Goal: Task Accomplishment & Management: Complete application form

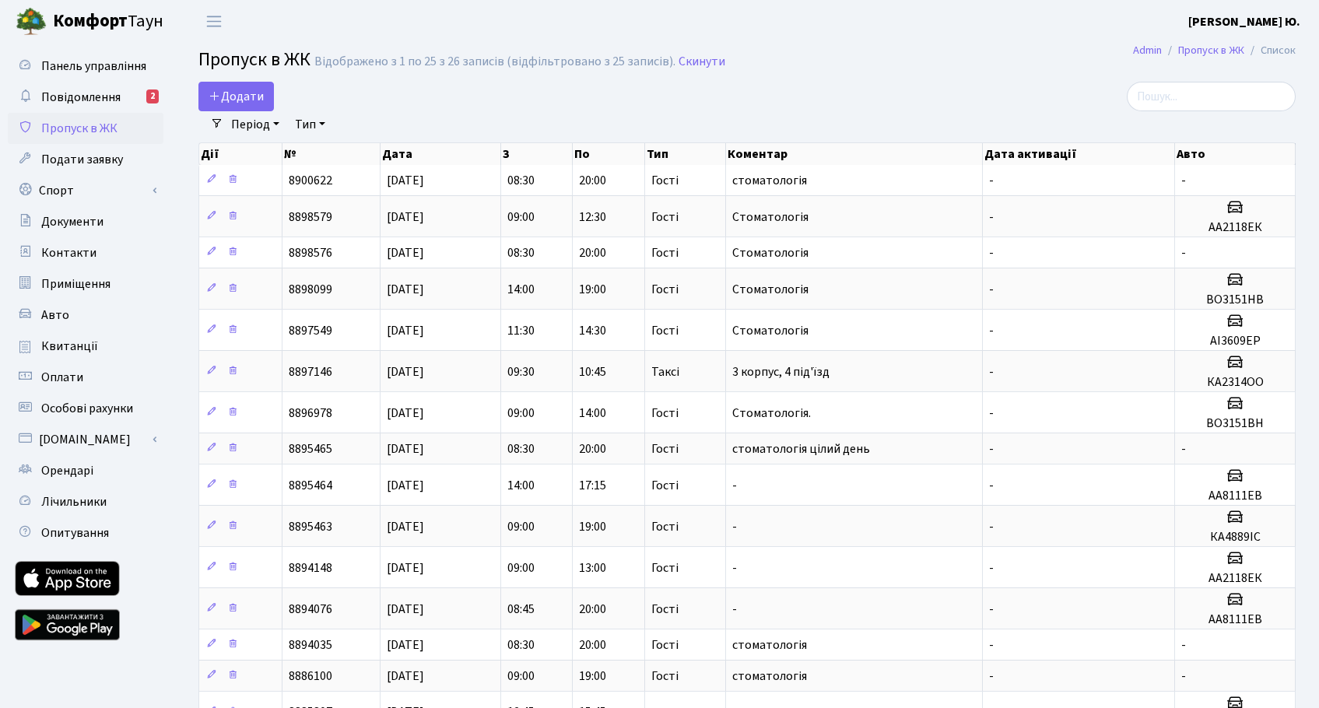
select select "25"
click at [223, 95] on span "Додати" at bounding box center [236, 96] width 55 height 17
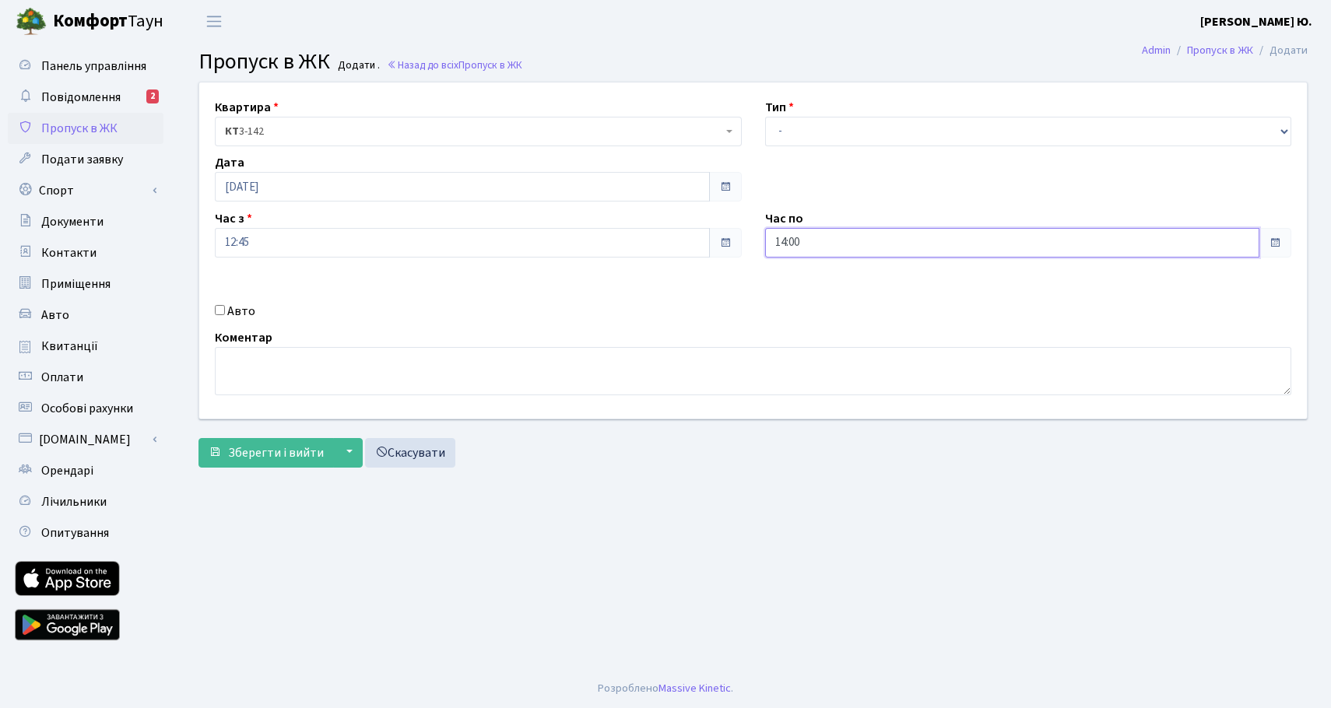
click at [831, 237] on input "14:00" at bounding box center [1012, 243] width 495 height 30
click at [802, 301] on icon at bounding box center [808, 297] width 42 height 42
type input "15:00"
click at [243, 309] on label "Авто" at bounding box center [241, 311] width 28 height 19
click at [225, 309] on input "Авто" at bounding box center [220, 310] width 10 height 10
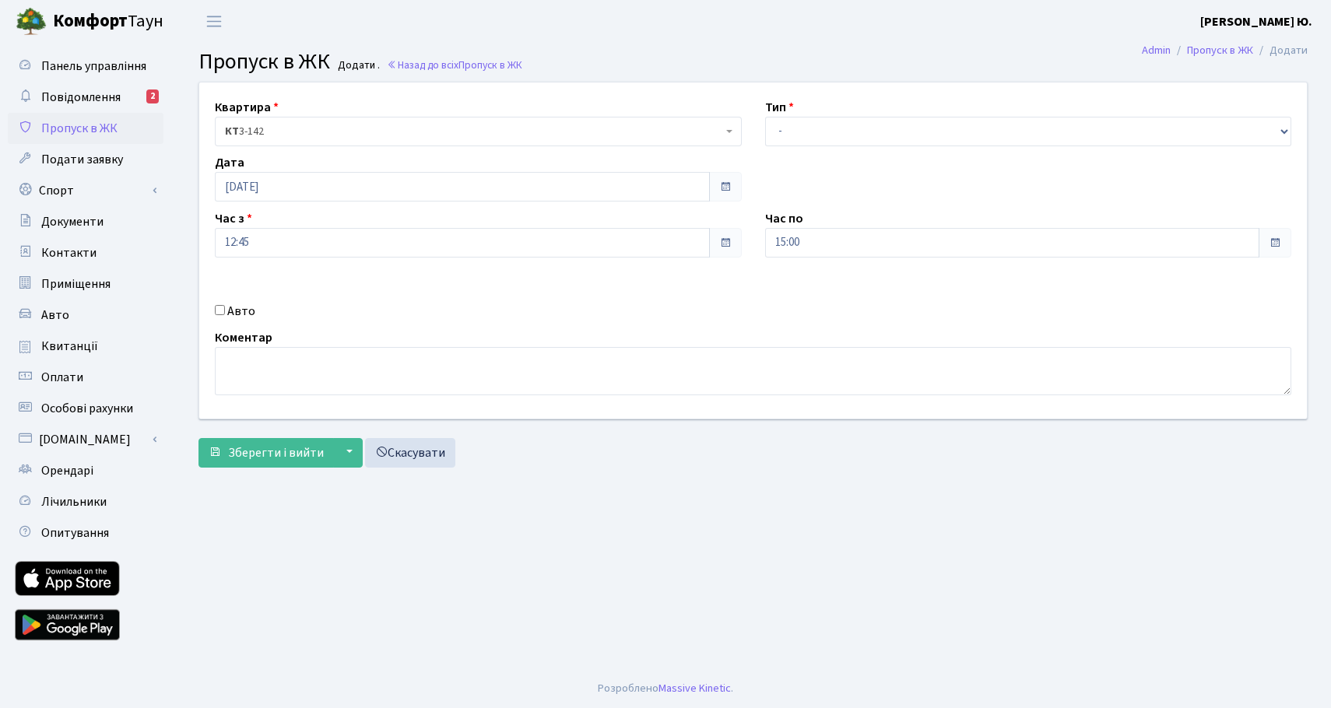
checkbox input "true"
click at [788, 134] on select "- Доставка Таксі Гості Сервіс" at bounding box center [1028, 132] width 527 height 30
select select "3"
click at [765, 117] on select "- Доставка Таксі Гості Сервіс" at bounding box center [1028, 132] width 527 height 30
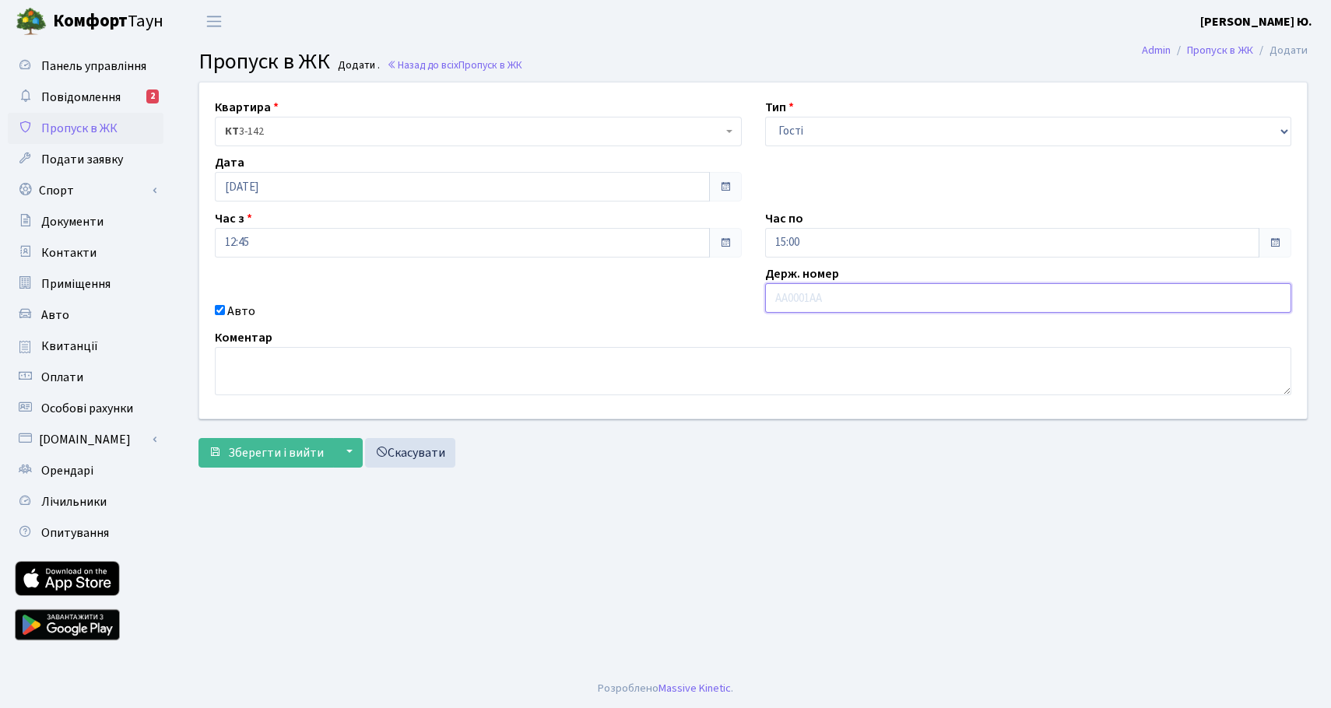
click at [805, 295] on input "text" at bounding box center [1028, 298] width 527 height 30
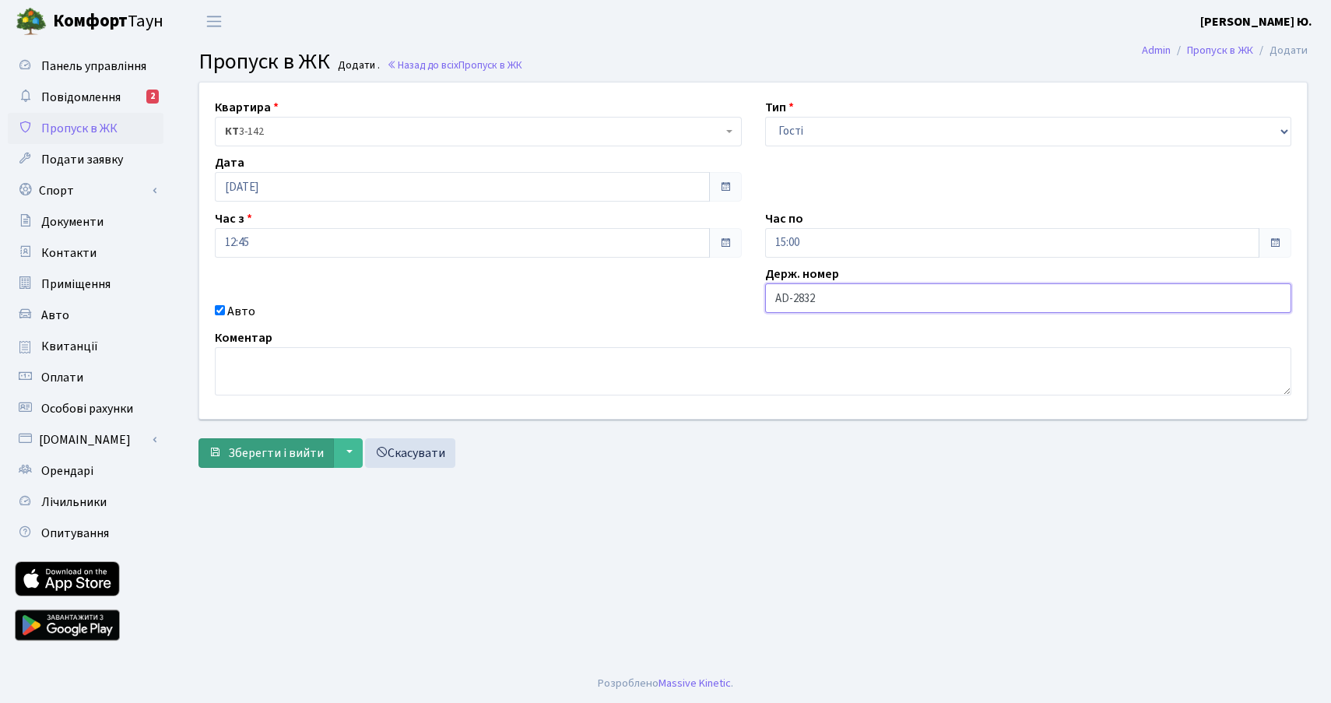
type input "AD-2832"
click at [290, 453] on span "Зберегти і вийти" at bounding box center [276, 452] width 96 height 17
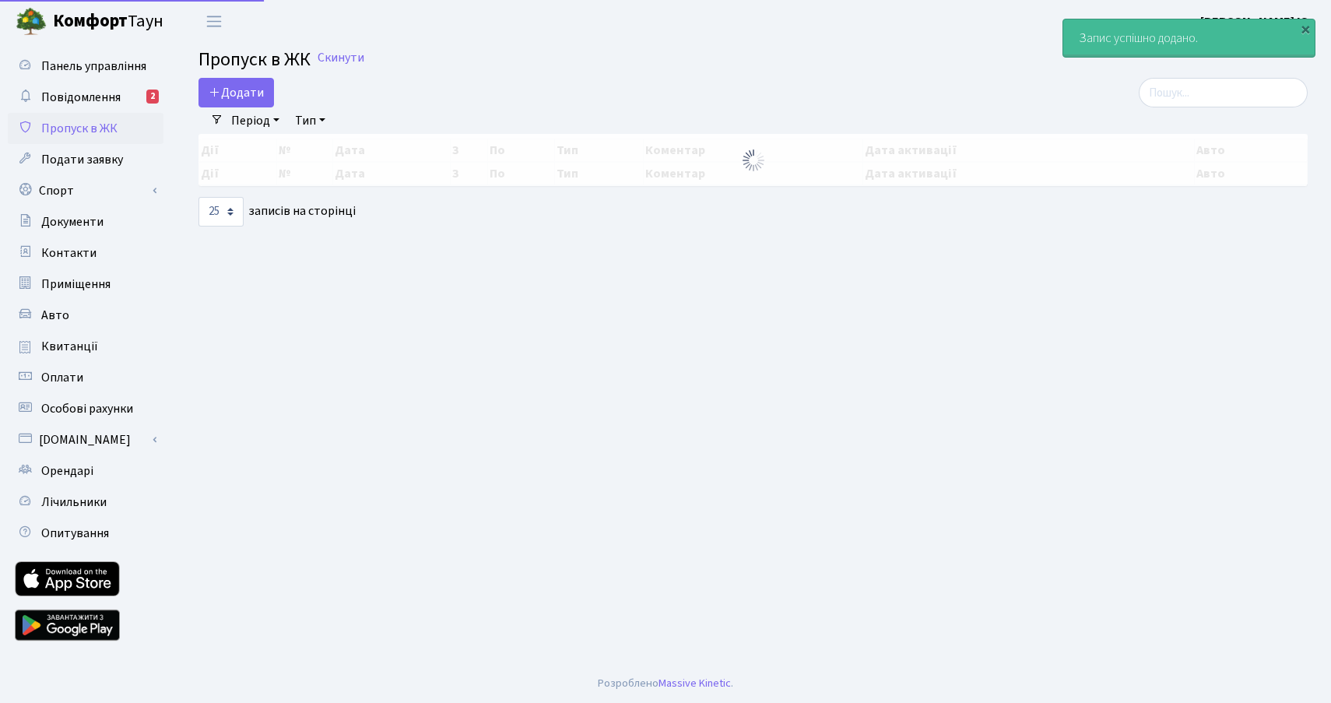
select select "25"
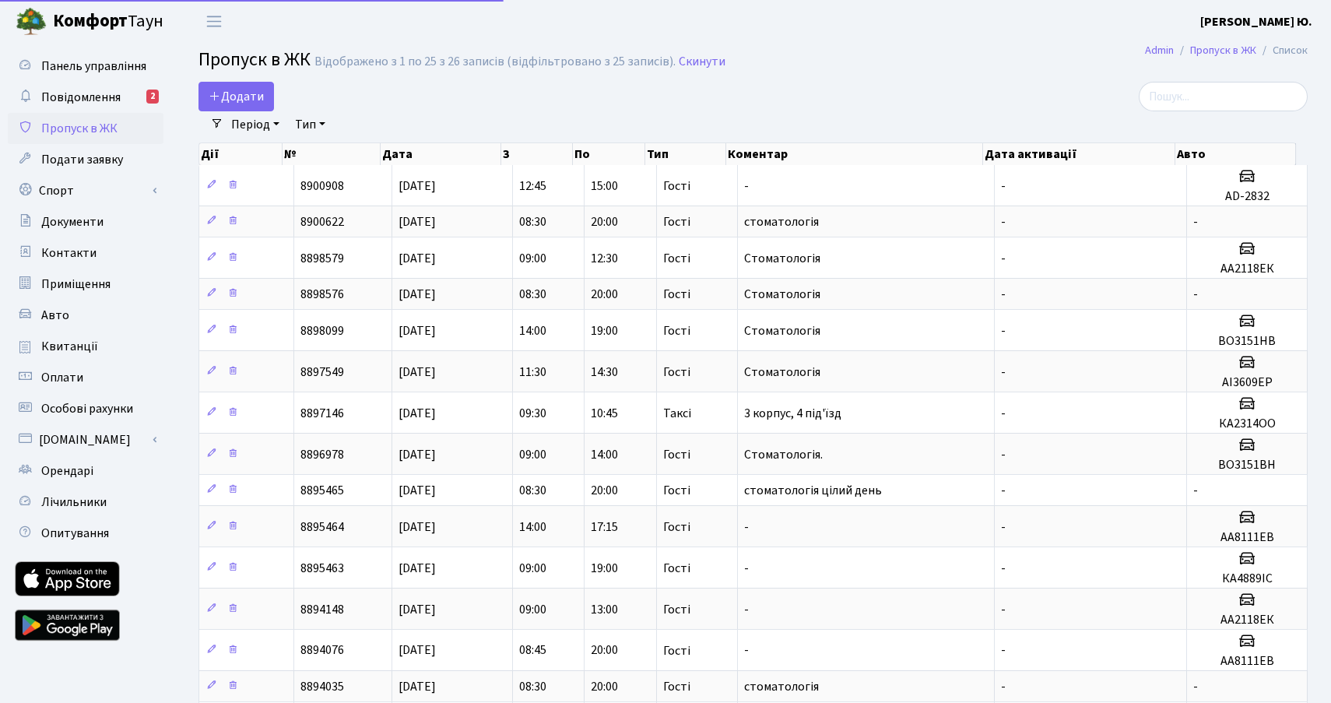
select select "25"
